Goal: Task Accomplishment & Management: Use online tool/utility

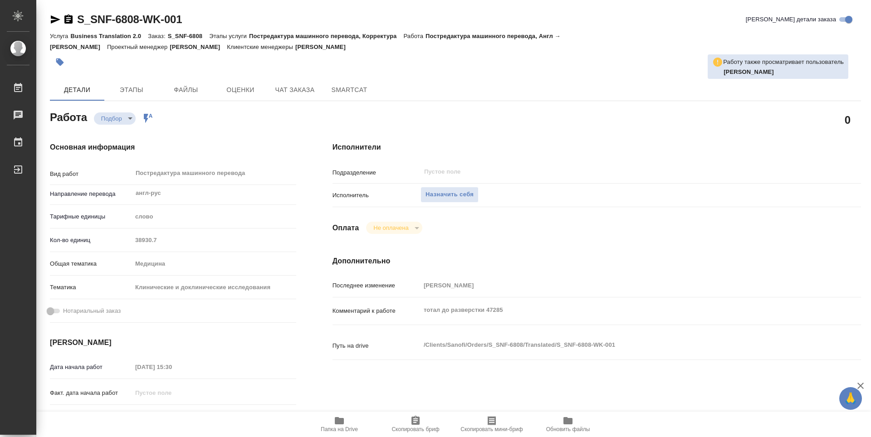
type textarea "x"
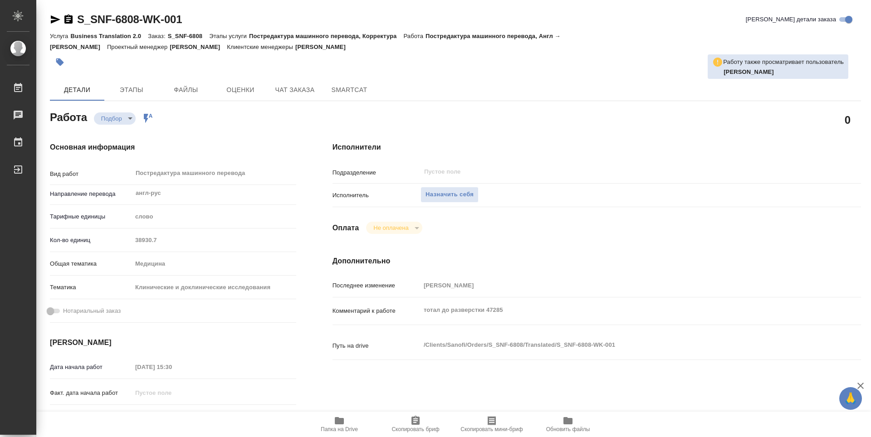
type textarea "x"
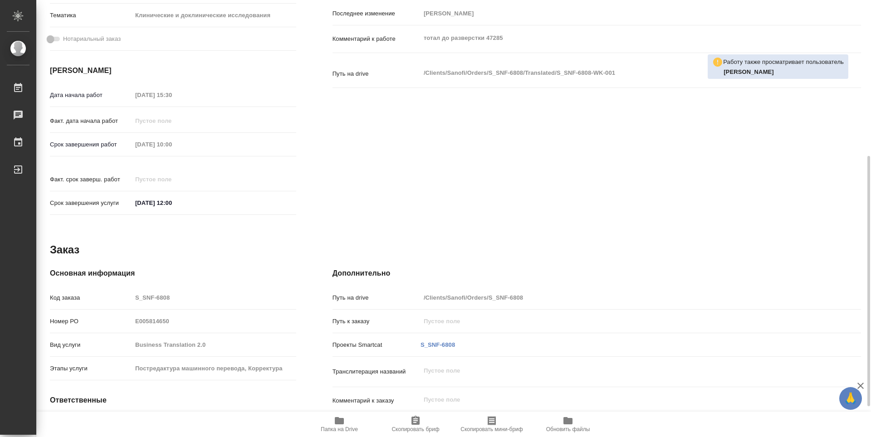
scroll to position [326, 0]
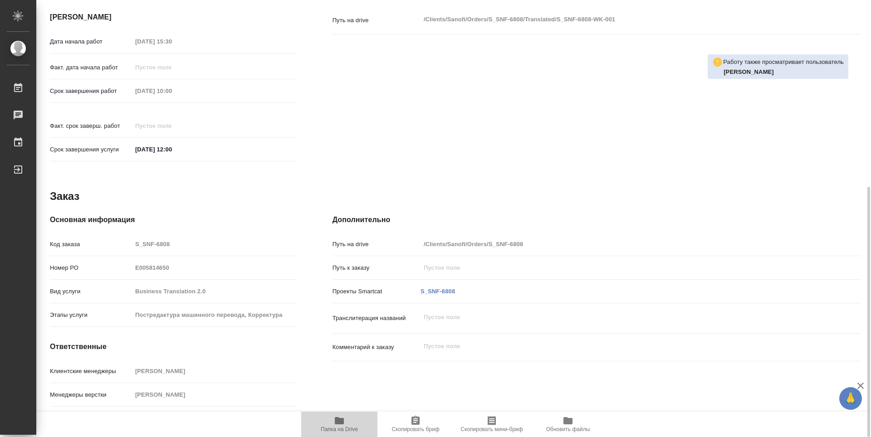
click at [344, 420] on icon "button" at bounding box center [339, 420] width 11 height 11
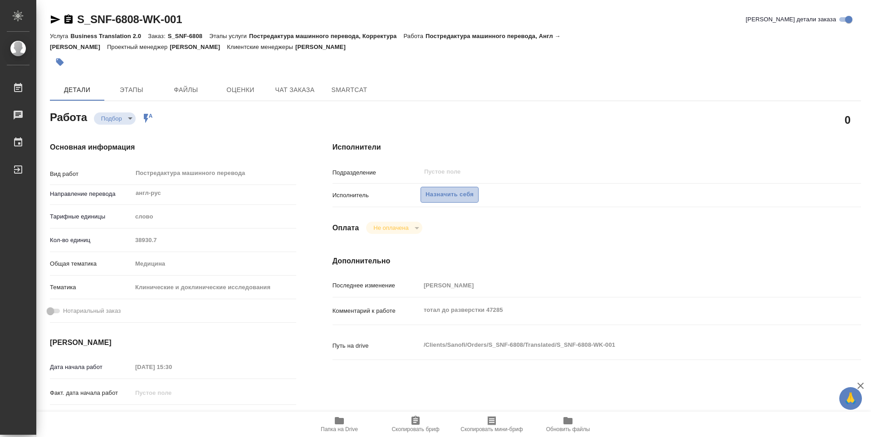
click at [460, 190] on span "Назначить себя" at bounding box center [449, 195] width 48 height 10
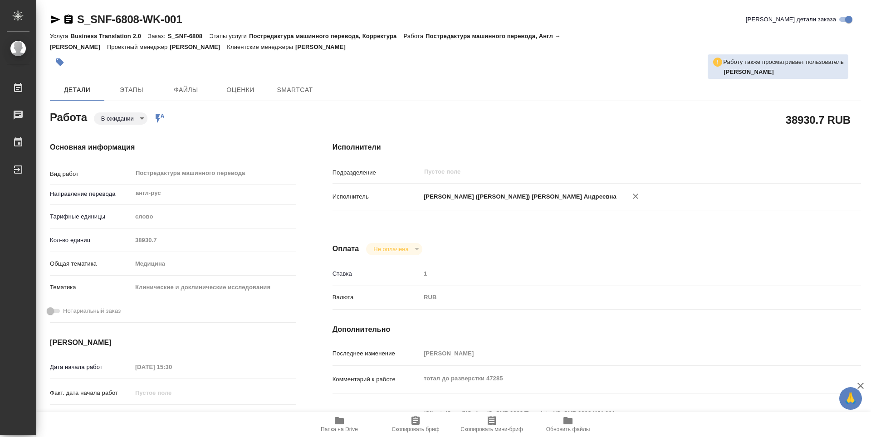
type textarea "x"
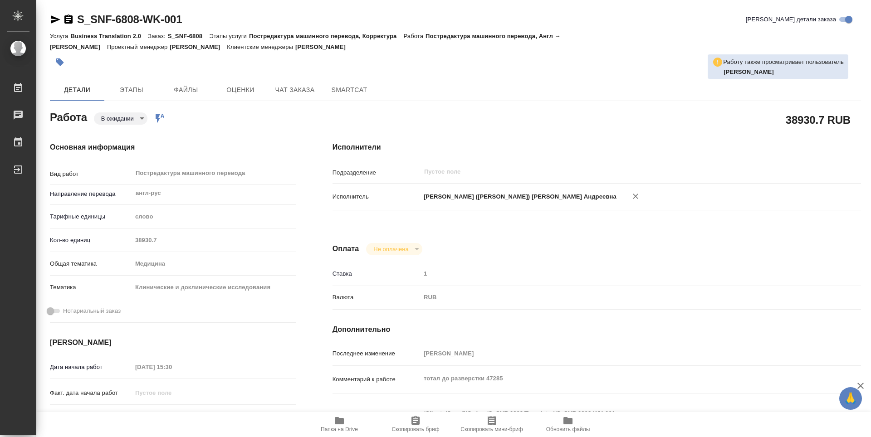
type textarea "x"
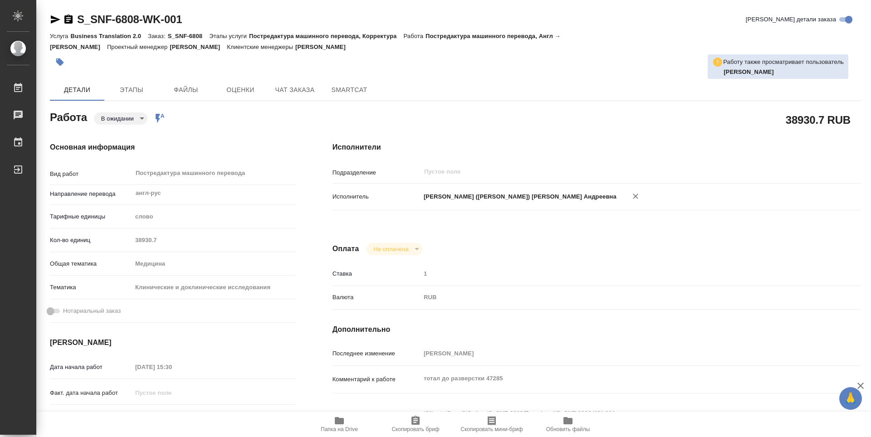
type textarea "x"
